Goal: Transaction & Acquisition: Download file/media

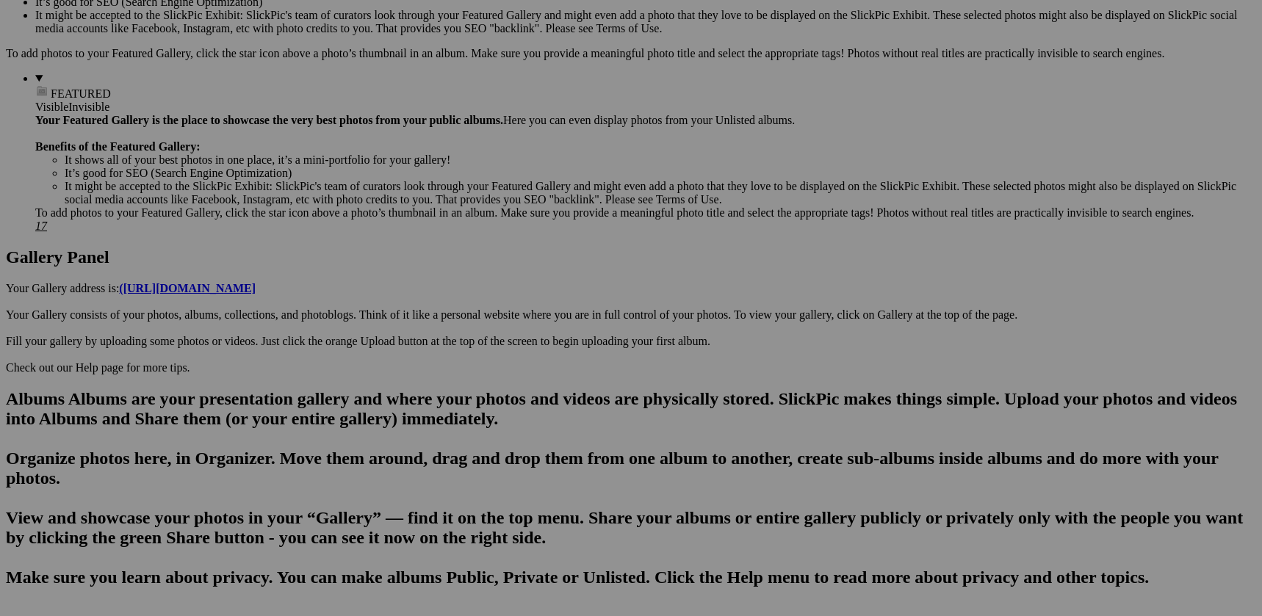
scroll to position [535, 0]
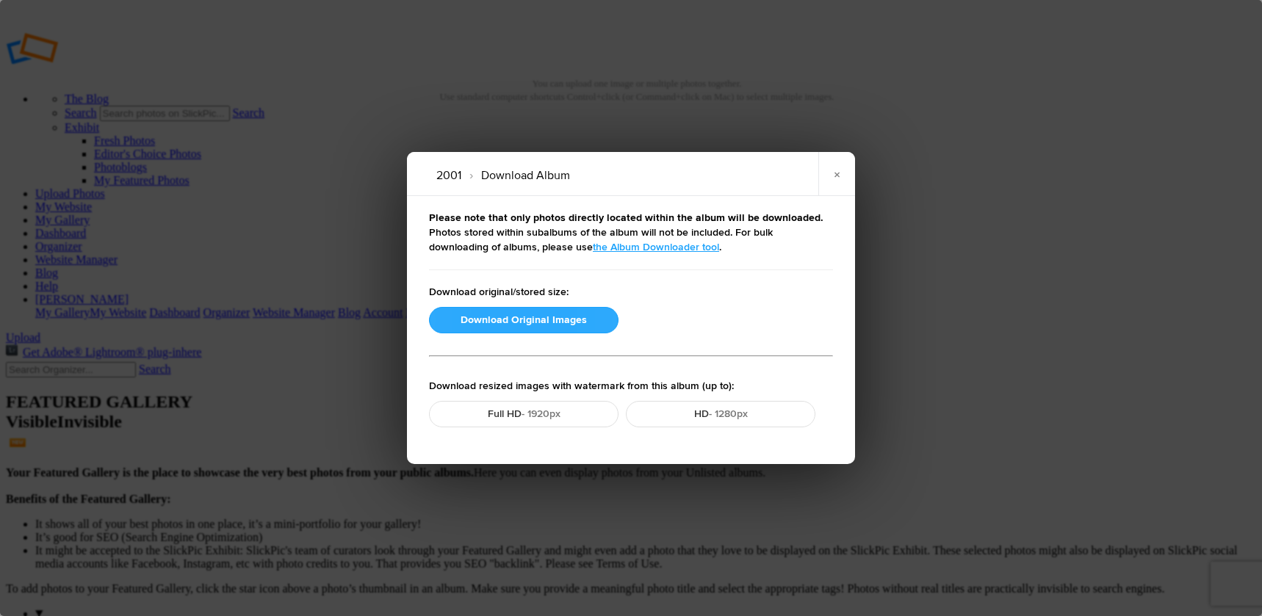
click at [548, 328] on button "Download Original Images" at bounding box center [524, 320] width 190 height 26
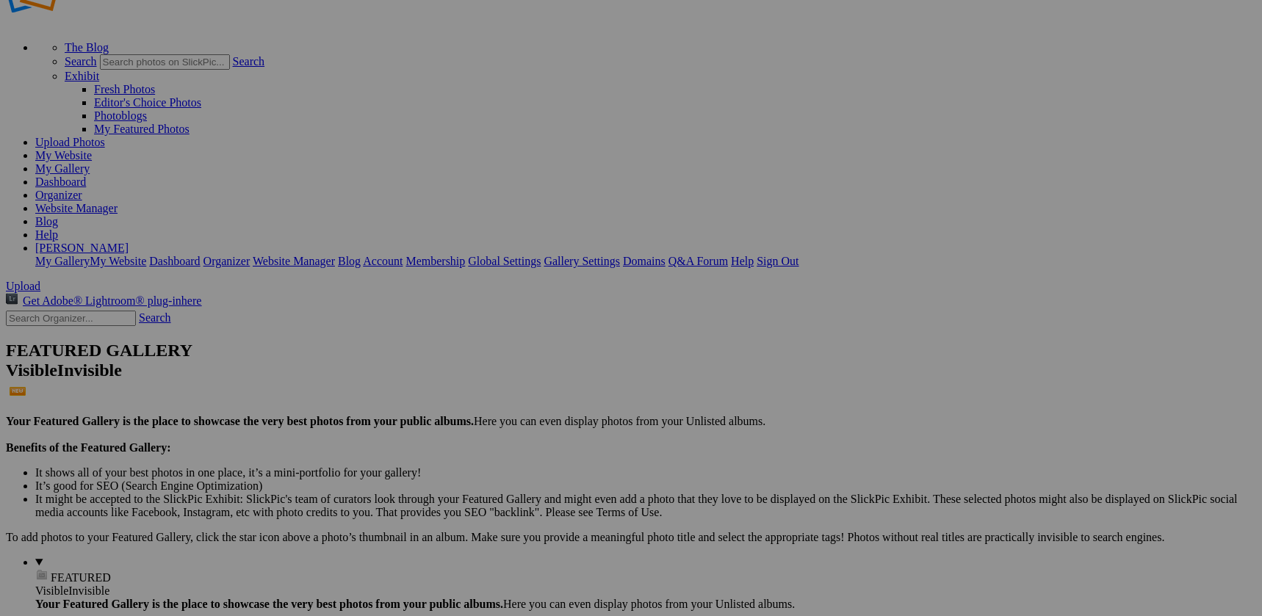
scroll to position [48, 0]
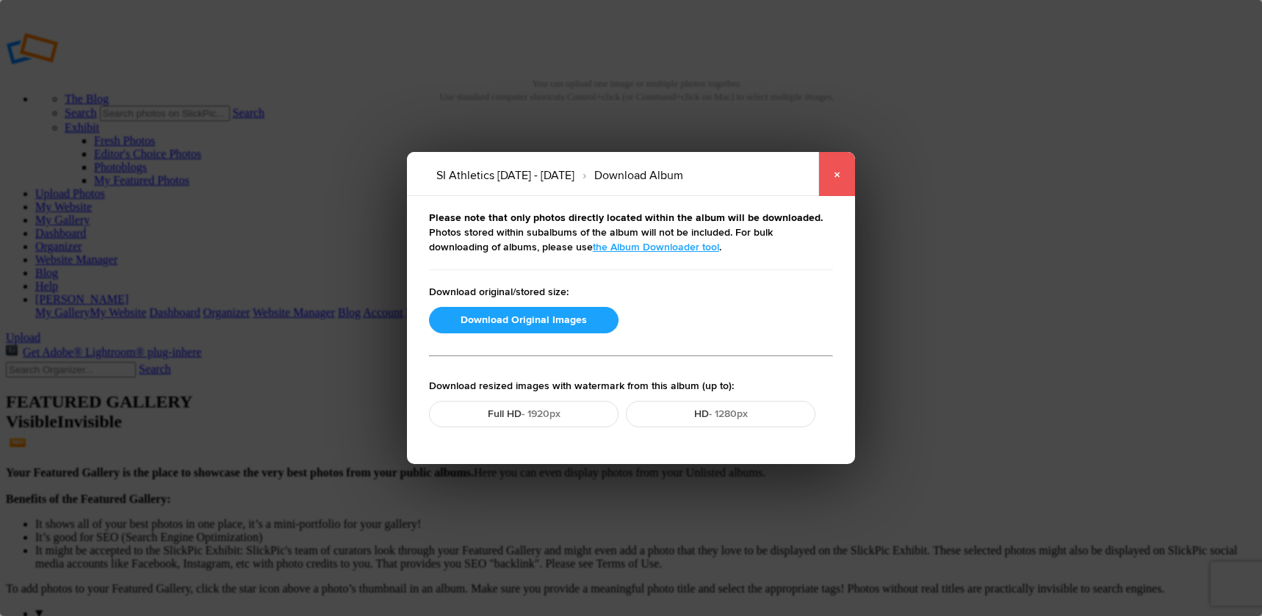
click at [846, 182] on link "×" at bounding box center [836, 174] width 37 height 44
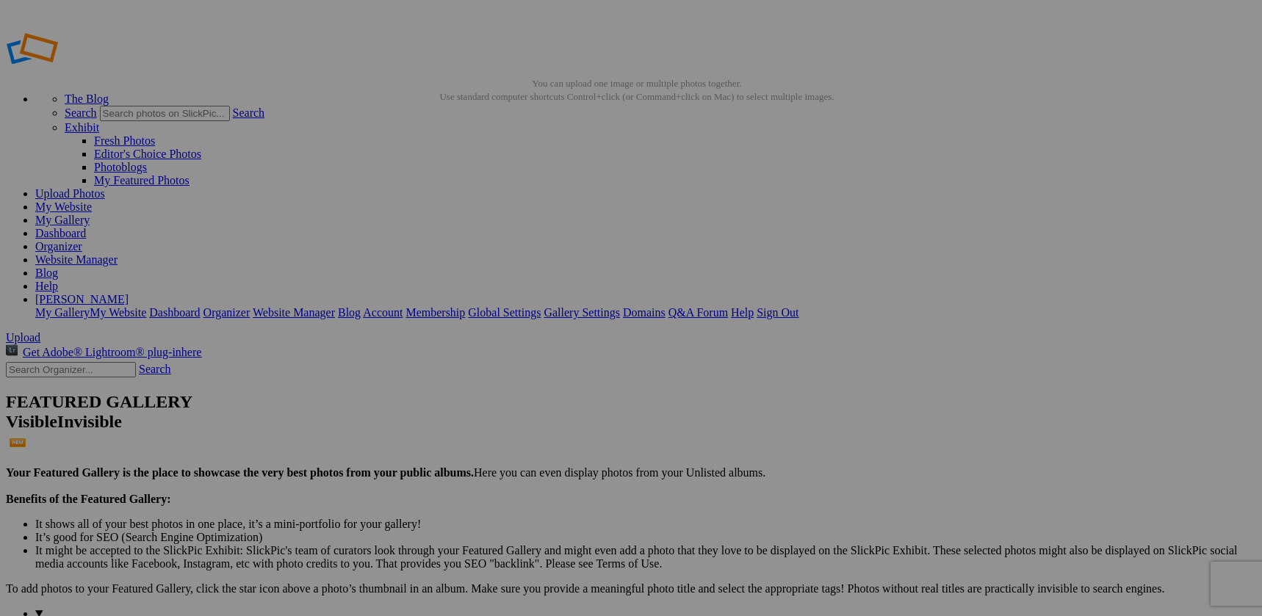
scroll to position [141, 0]
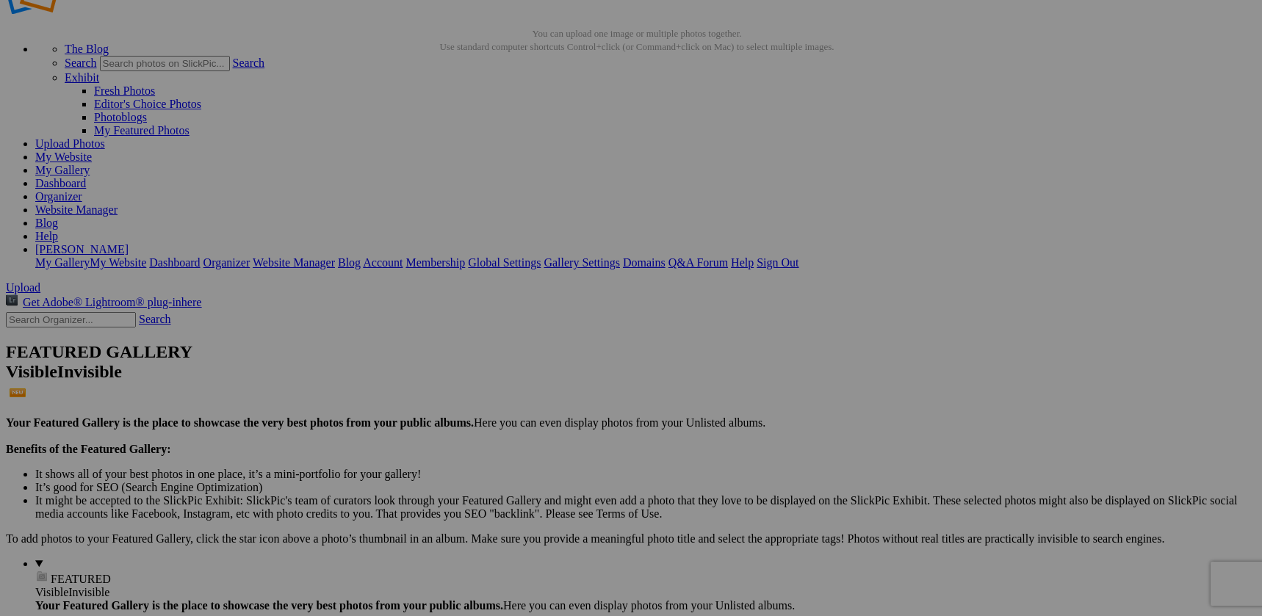
scroll to position [48, 0]
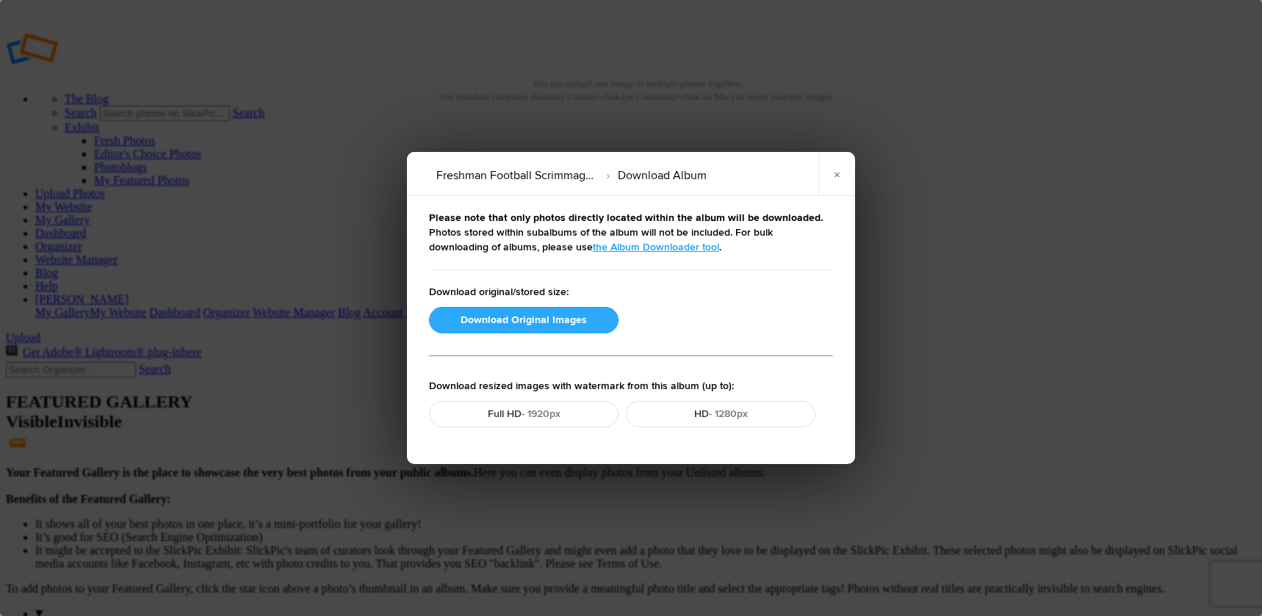
click at [493, 317] on button "Download Original Images" at bounding box center [524, 320] width 190 height 26
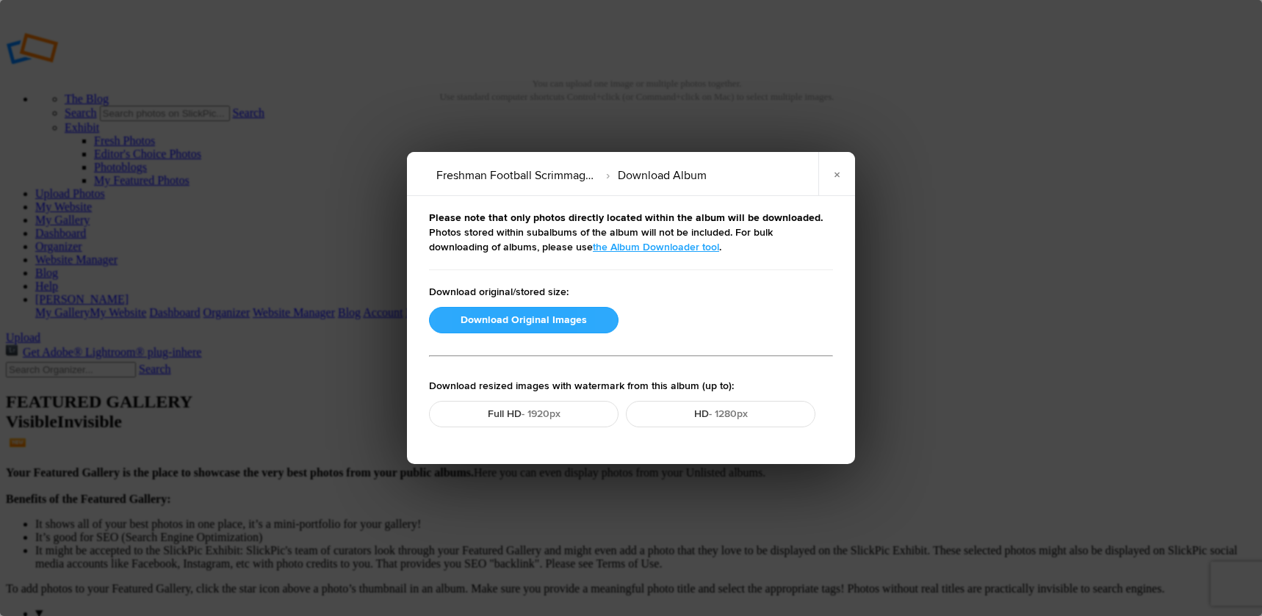
click at [485, 317] on button "Download Original Images" at bounding box center [524, 320] width 190 height 26
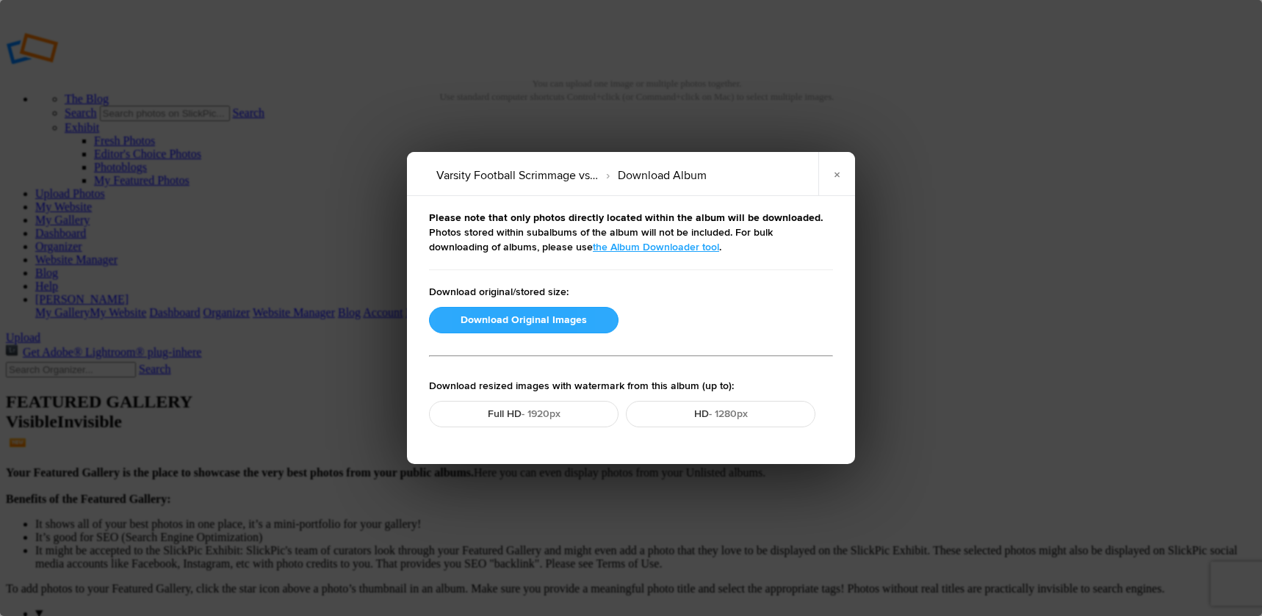
click at [530, 322] on button "Download Original Images" at bounding box center [524, 320] width 190 height 26
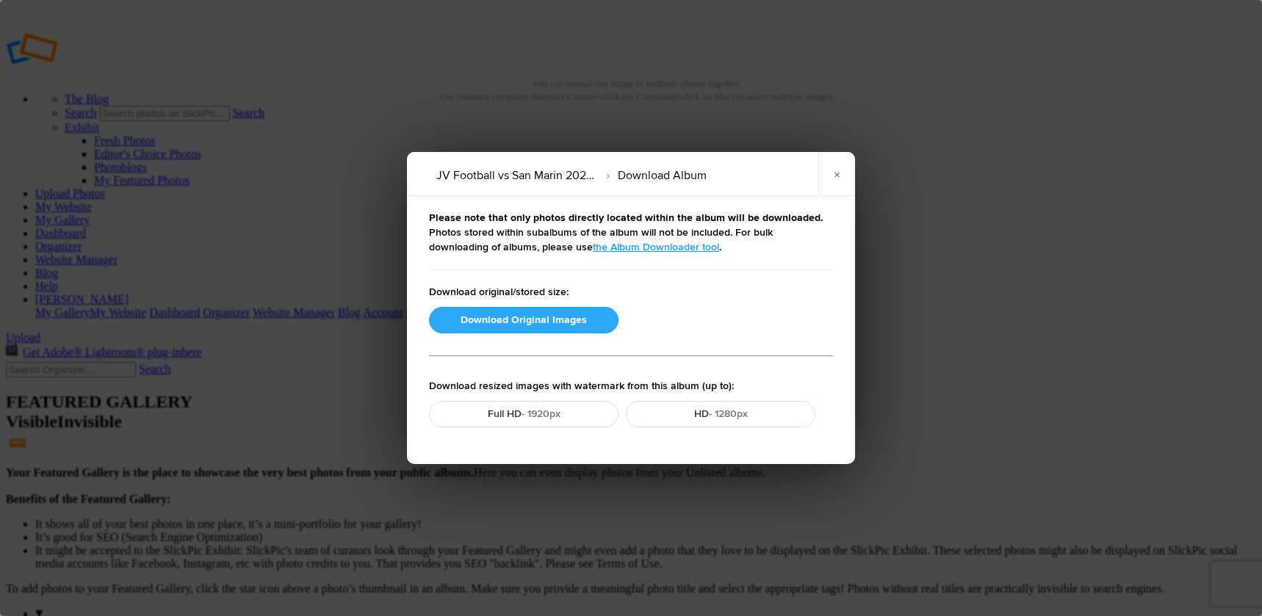
click at [509, 323] on button "Download Original Images" at bounding box center [524, 320] width 190 height 26
click at [518, 326] on button "Download Original Images" at bounding box center [524, 320] width 190 height 26
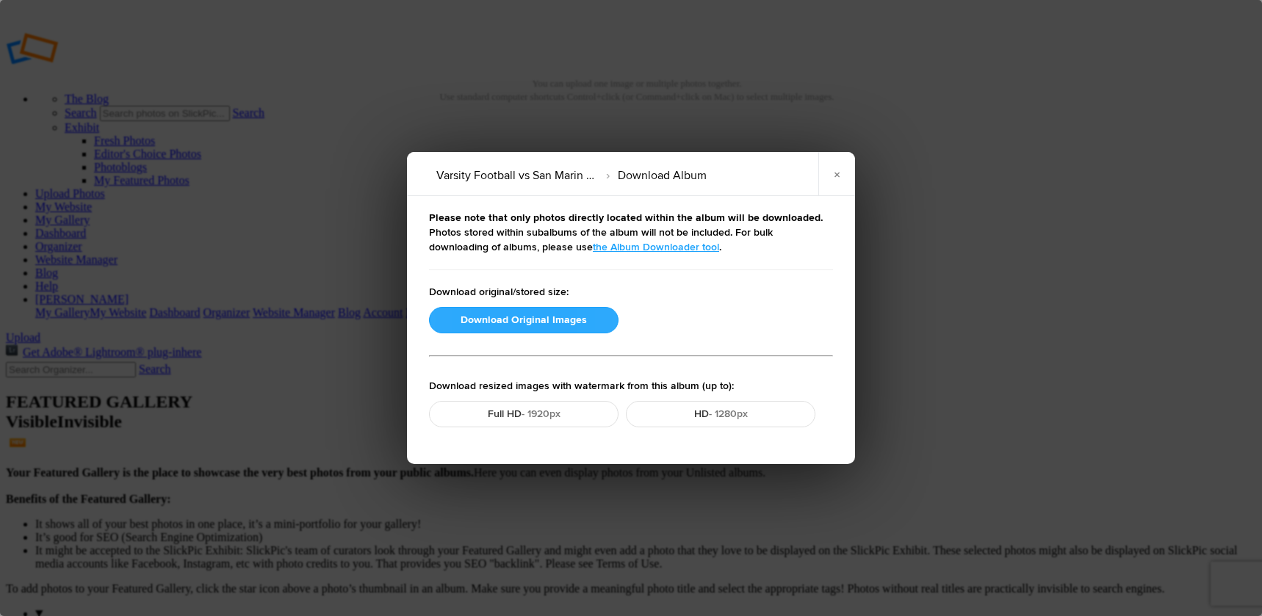
click at [523, 318] on button "Download Original Images" at bounding box center [524, 320] width 190 height 26
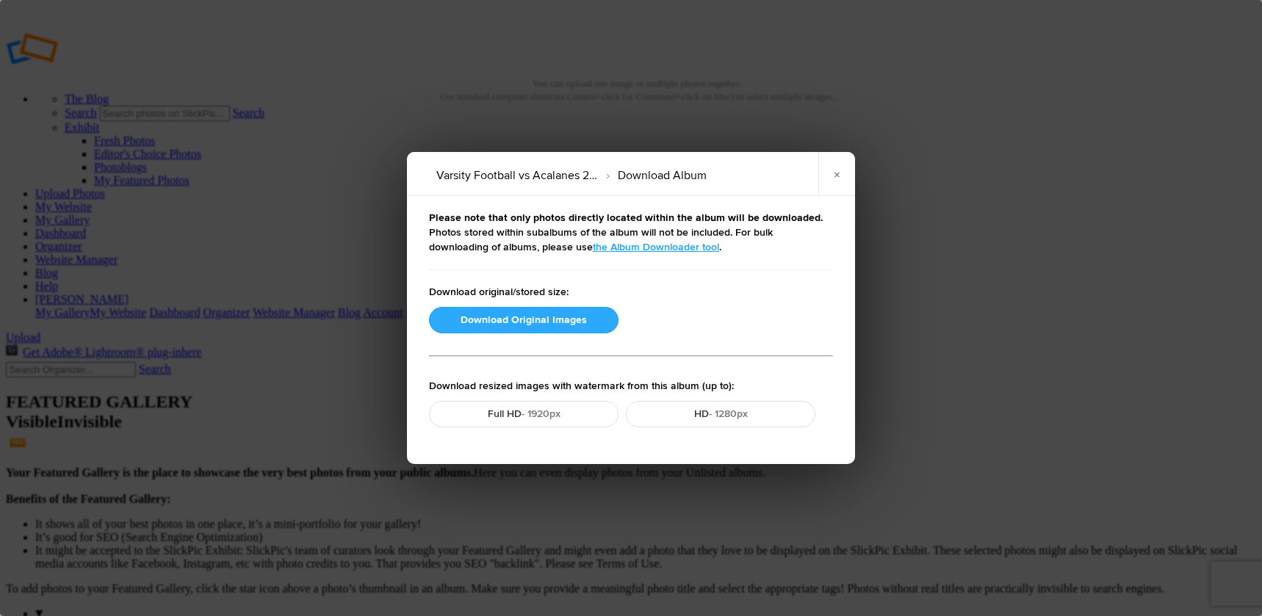
click at [512, 321] on button "Download Original Images" at bounding box center [524, 320] width 190 height 26
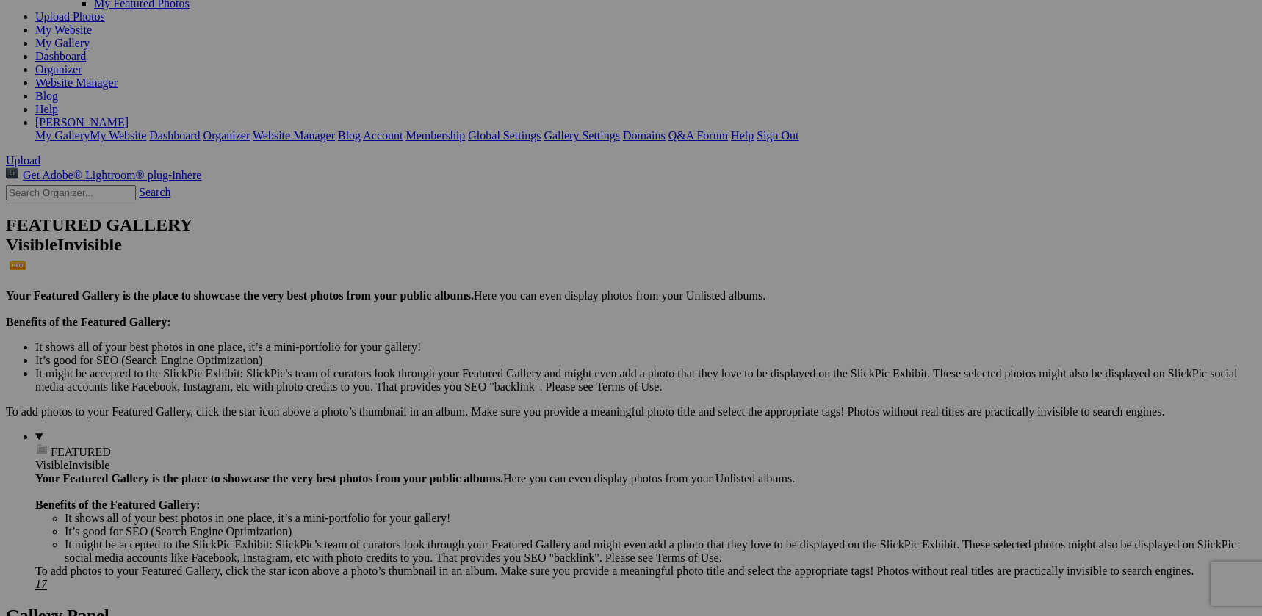
scroll to position [106, 0]
